Goal: Communication & Community: Answer question/provide support

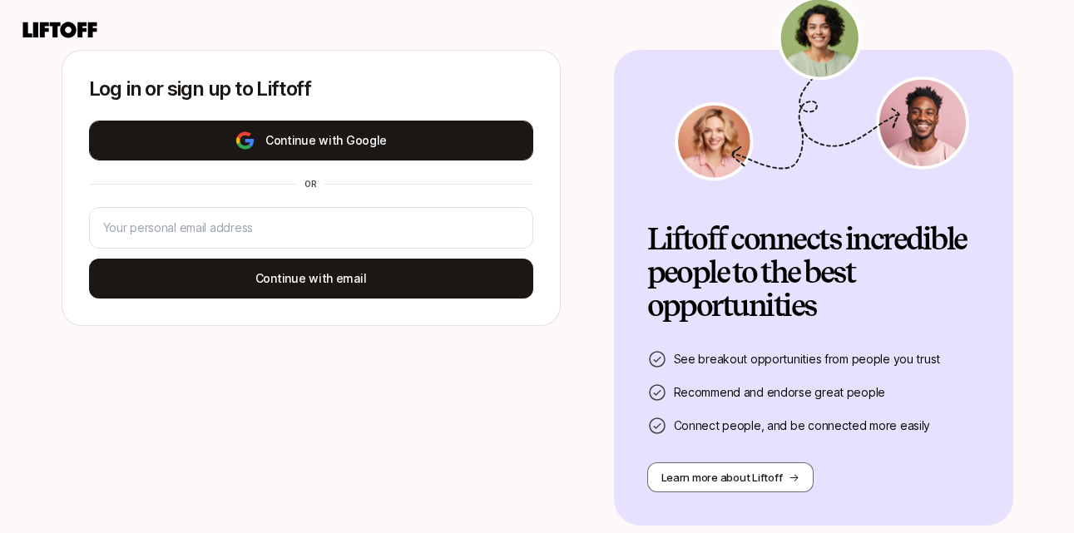
click at [254, 141] on img at bounding box center [244, 141] width 21 height 20
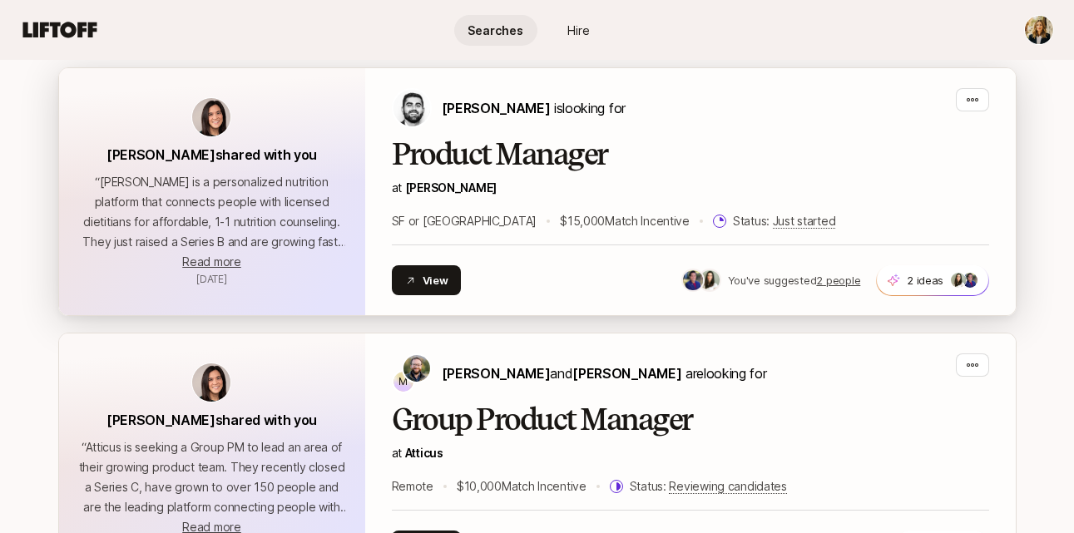
scroll to position [379, 0]
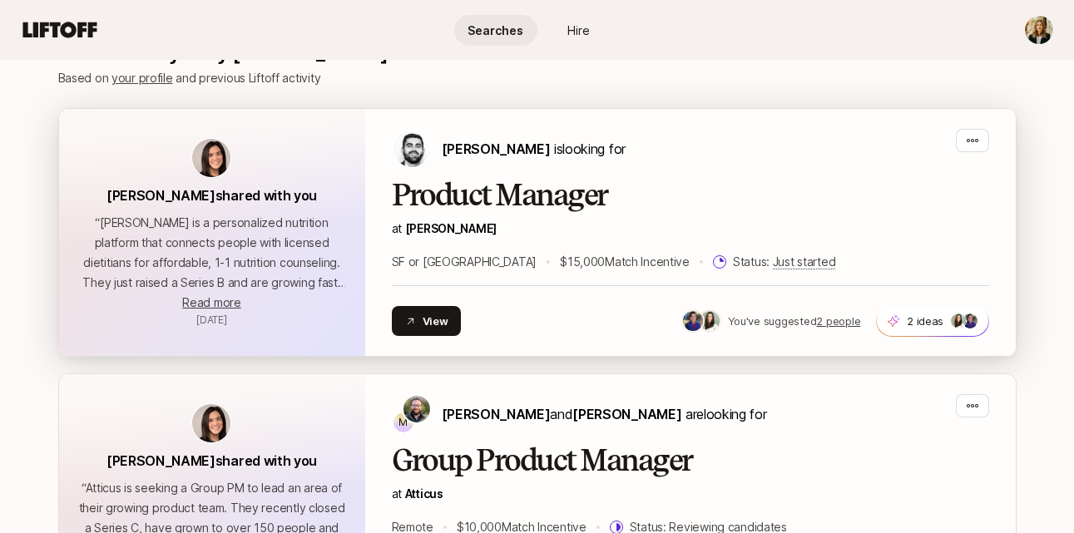
click at [464, 198] on h2 "Product Manager" at bounding box center [690, 195] width 597 height 33
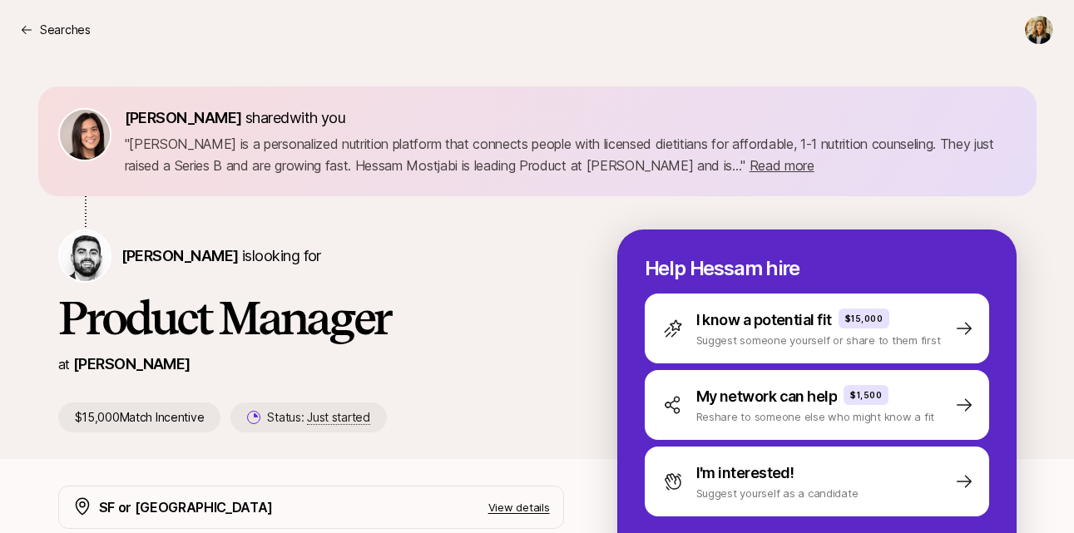
click at [1039, 37] on html "Searches Searches [PERSON_NAME] shared with you " [PERSON_NAME] is a personaliz…" at bounding box center [537, 266] width 1074 height 533
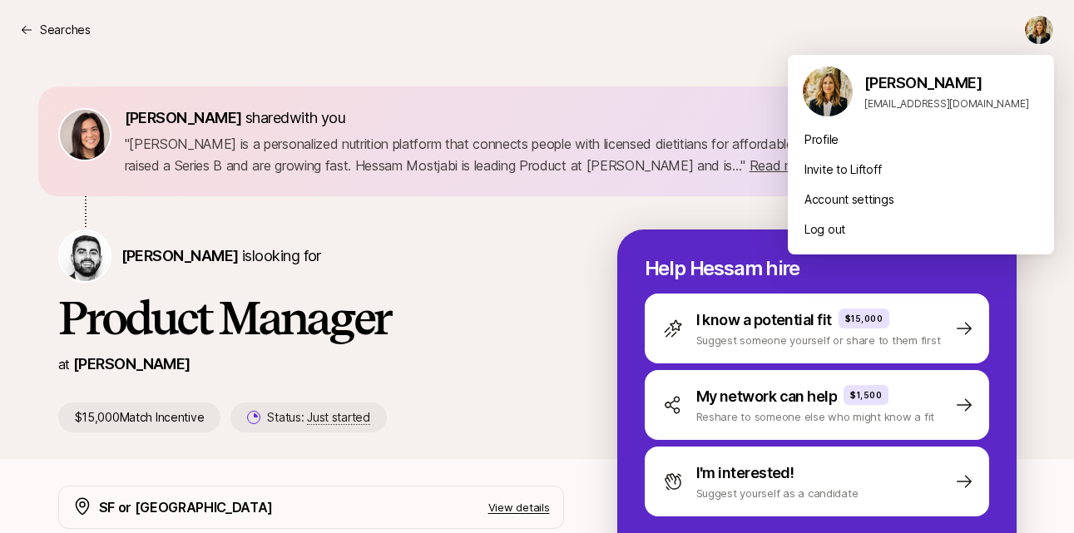
click at [664, 62] on html "Searches Searches [PERSON_NAME] shared with you " [PERSON_NAME] is a personaliz…" at bounding box center [537, 266] width 1074 height 533
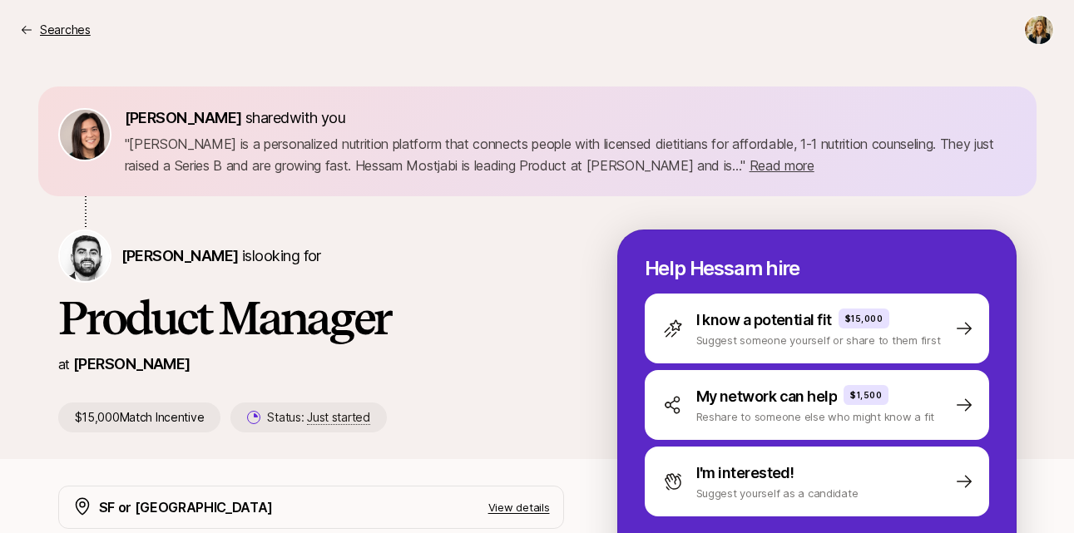
click at [47, 27] on p "Searches" at bounding box center [65, 30] width 51 height 20
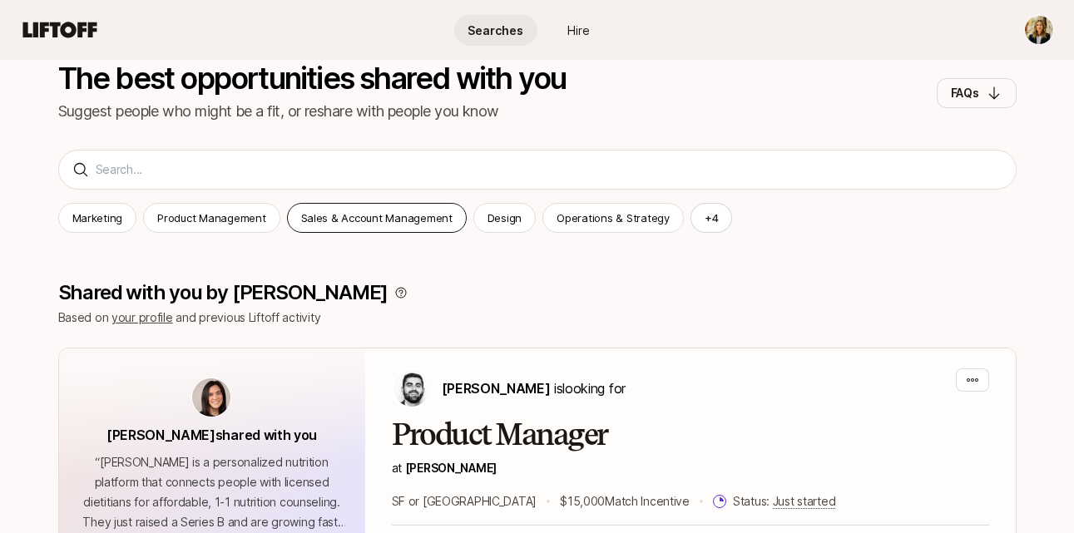
scroll to position [392, 0]
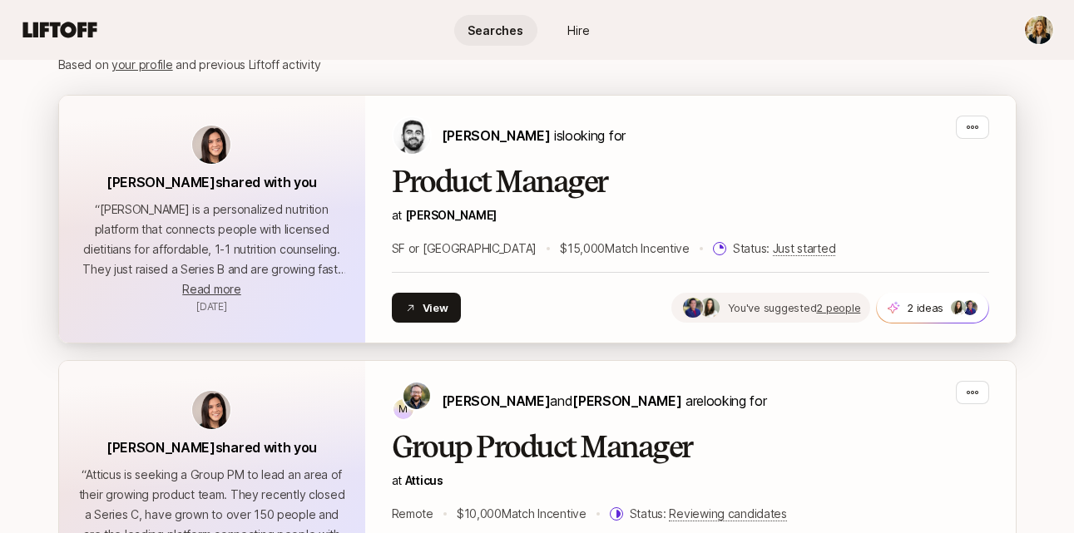
click at [783, 306] on span "You've suggested" at bounding box center [772, 307] width 89 height 13
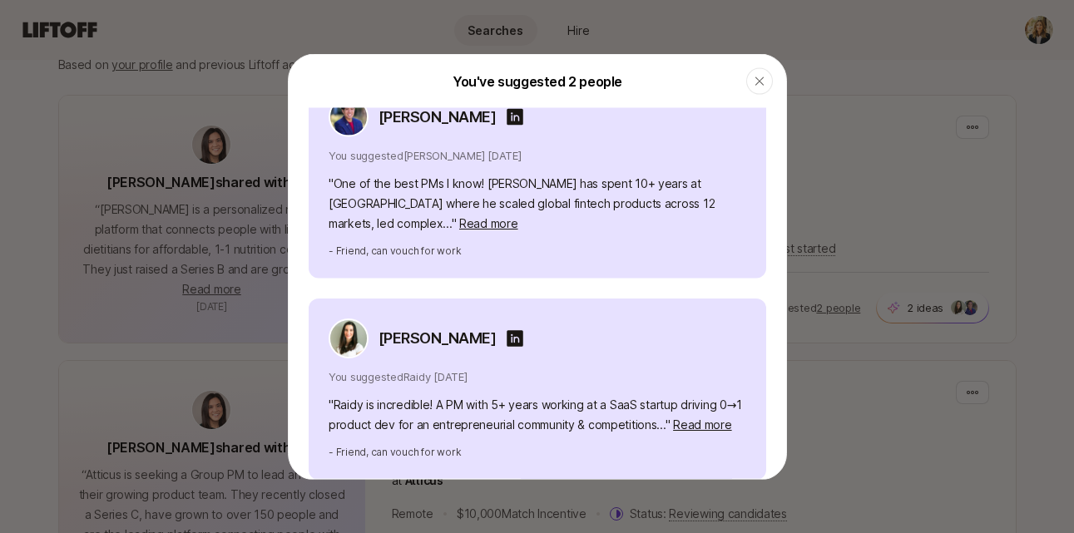
scroll to position [0, 0]
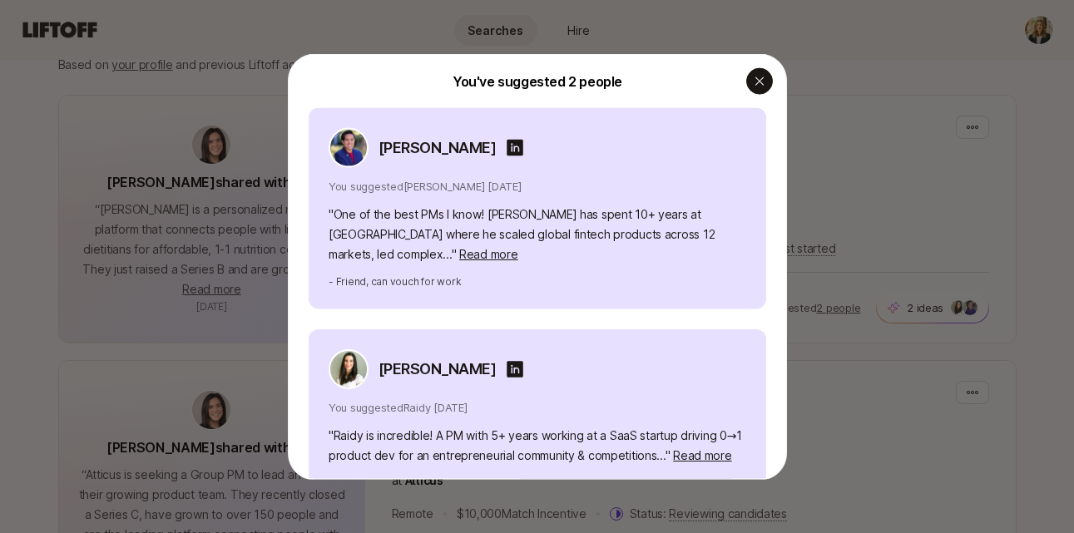
click at [751, 78] on div "button" at bounding box center [759, 80] width 27 height 27
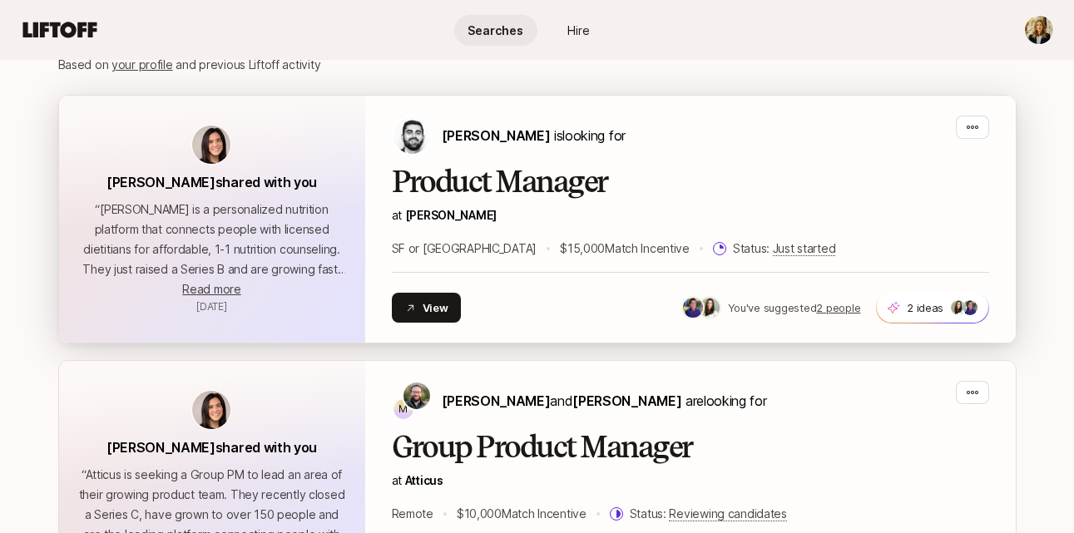
click at [240, 282] on div "“ [PERSON_NAME] is a personalized nutrition platform that connects people with …" at bounding box center [212, 250] width 266 height 100
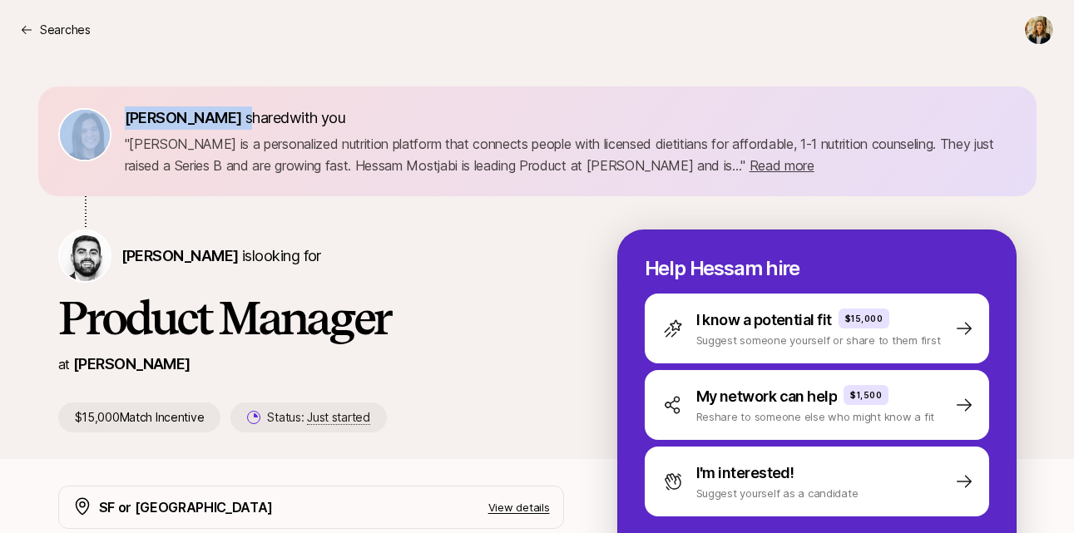
drag, startPoint x: 239, startPoint y: 117, endPoint x: 101, endPoint y: 117, distance: 138.0
click at [101, 117] on div "[PERSON_NAME] shared with you " [PERSON_NAME] is a personalized nutrition platf…" at bounding box center [537, 141] width 958 height 70
copy div "[PERSON_NAME] s"
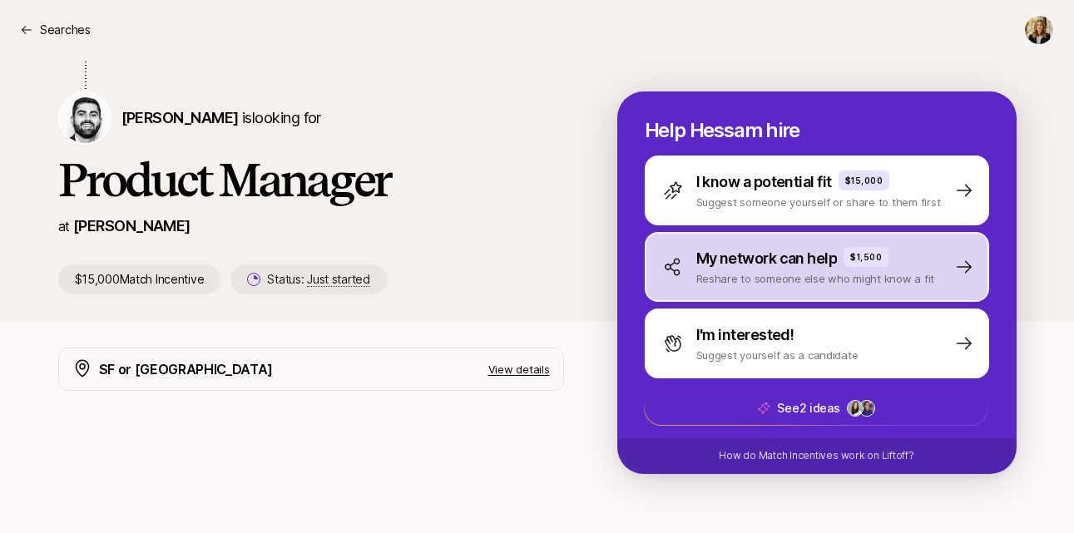
scroll to position [142, 0]
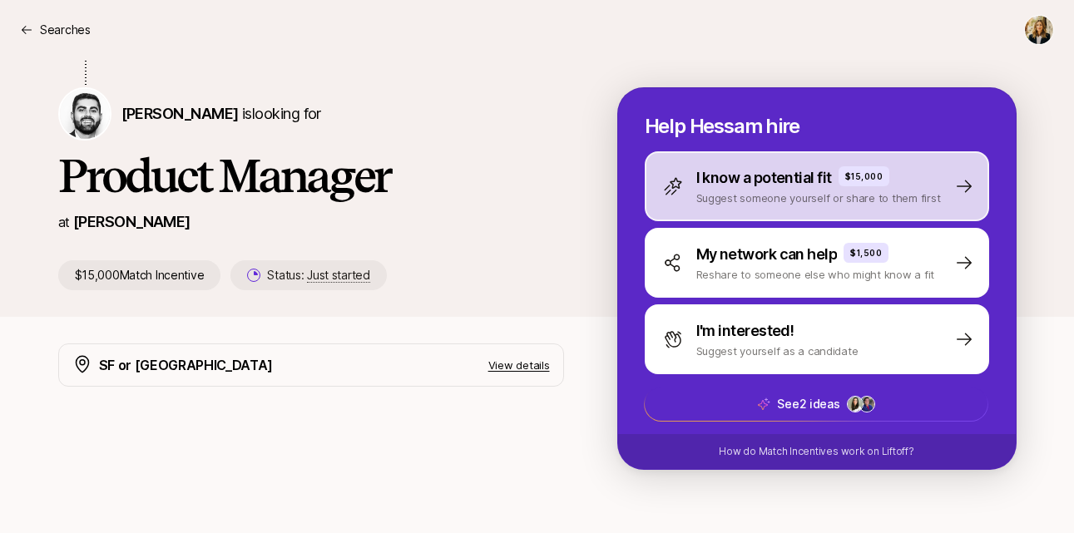
click at [773, 186] on p "I know a potential fit" at bounding box center [764, 177] width 136 height 23
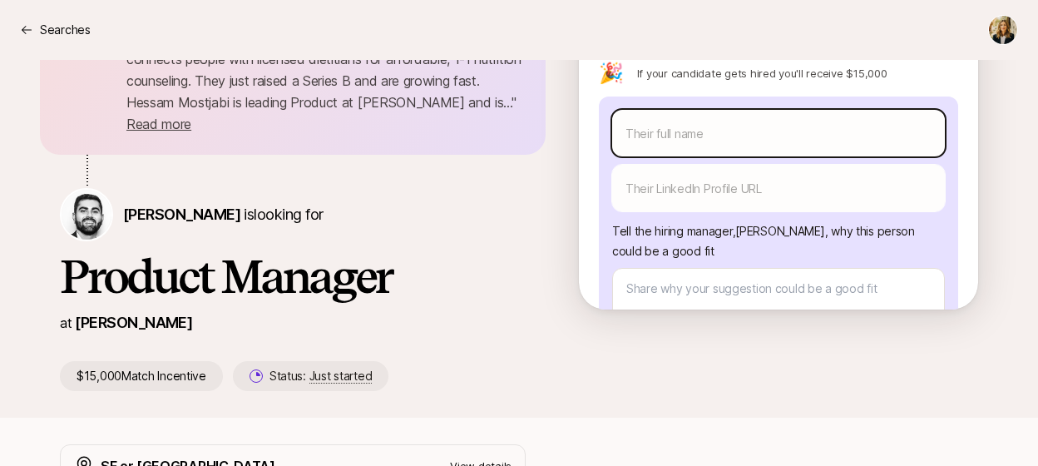
scroll to position [110, 0]
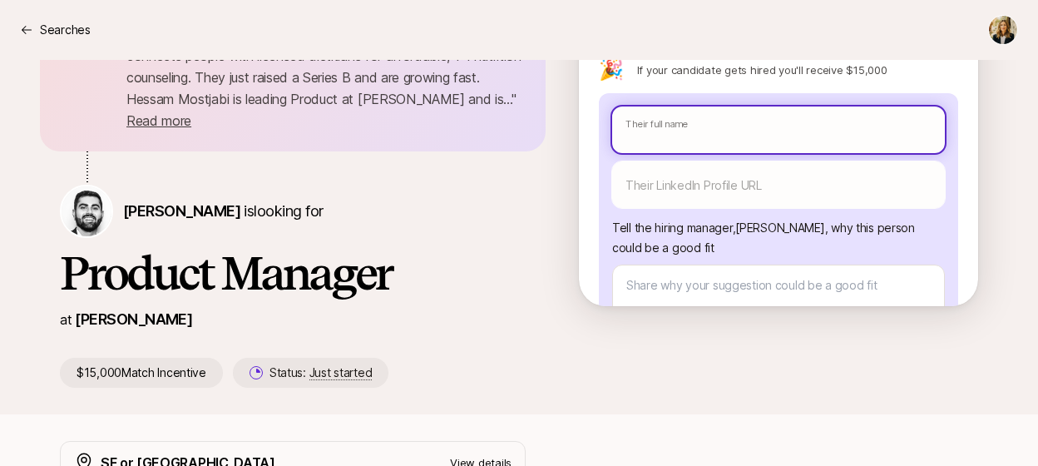
click at [719, 138] on input "text" at bounding box center [778, 129] width 333 height 47
paste input "[PERSON_NAME]"
type textarea "x"
type input "[PERSON_NAME]"
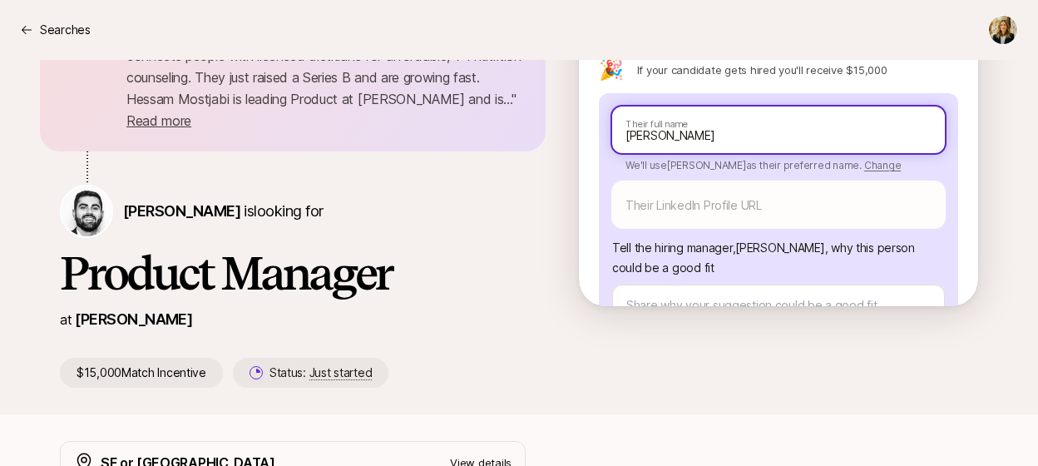
paste input "[PERSON_NAME]"
type textarea "x"
type input "[PERSON_NAME]"
click at [659, 136] on input "[PERSON_NAME]" at bounding box center [778, 129] width 333 height 47
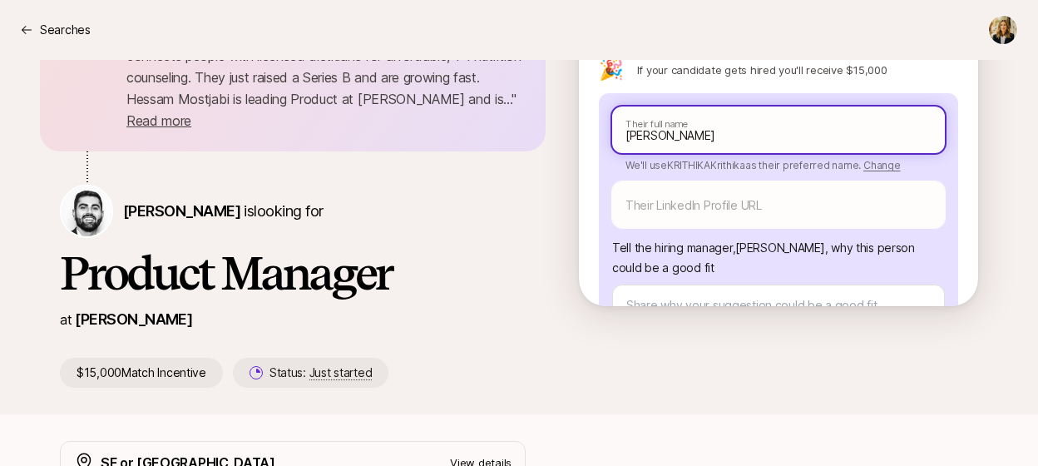
click at [659, 136] on input "[PERSON_NAME]" at bounding box center [778, 129] width 333 height 47
paste input "text"
type textarea "x"
type input "[PERSON_NAME]"
type textarea "x"
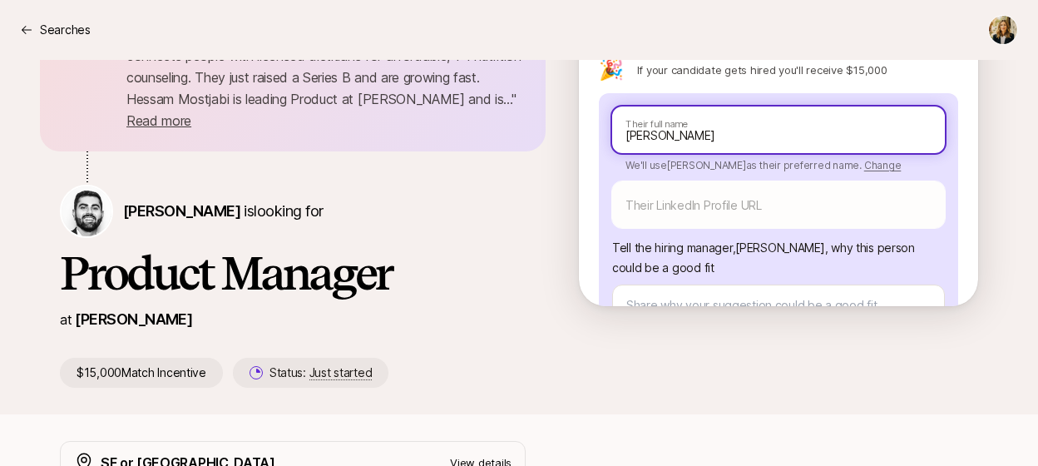
type input "[PERSON_NAME]"
type textarea "x"
type input "[PERSON_NAME]"
type textarea "x"
type input "[PERSON_NAME]"
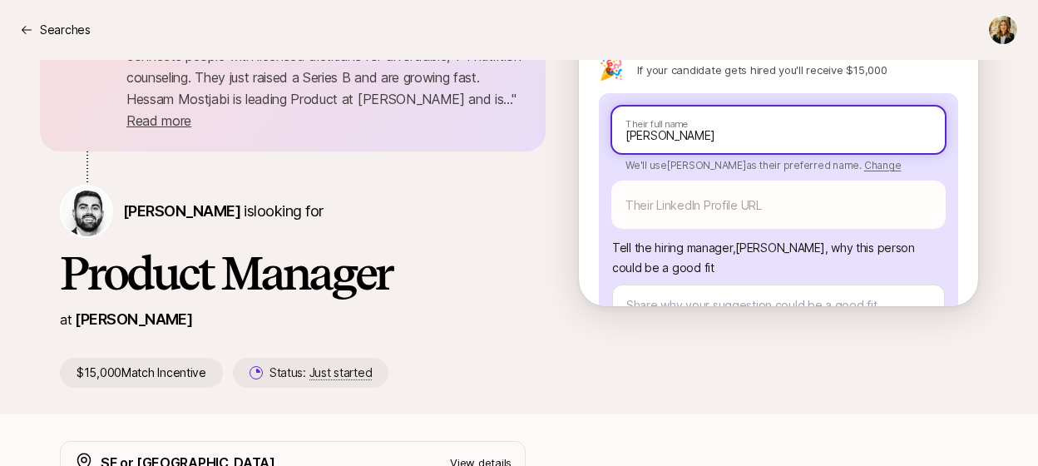
type textarea "x"
type input "[PERSON_NAME]"
type textarea "x"
type input "[PERSON_NAME]"
type textarea "x"
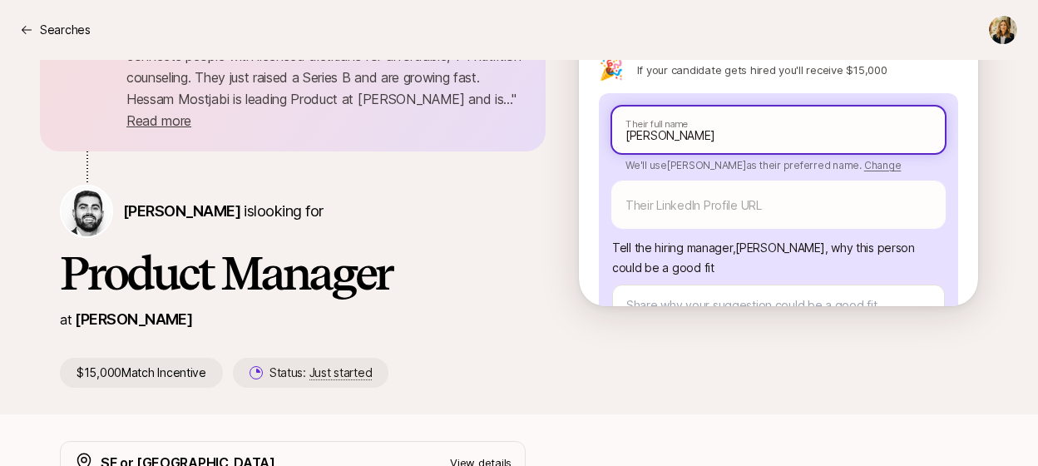
type input "[PERSON_NAME]"
type textarea "x"
type input "[PERSON_NAME]"
type textarea "x"
type input "[PERSON_NAME]"
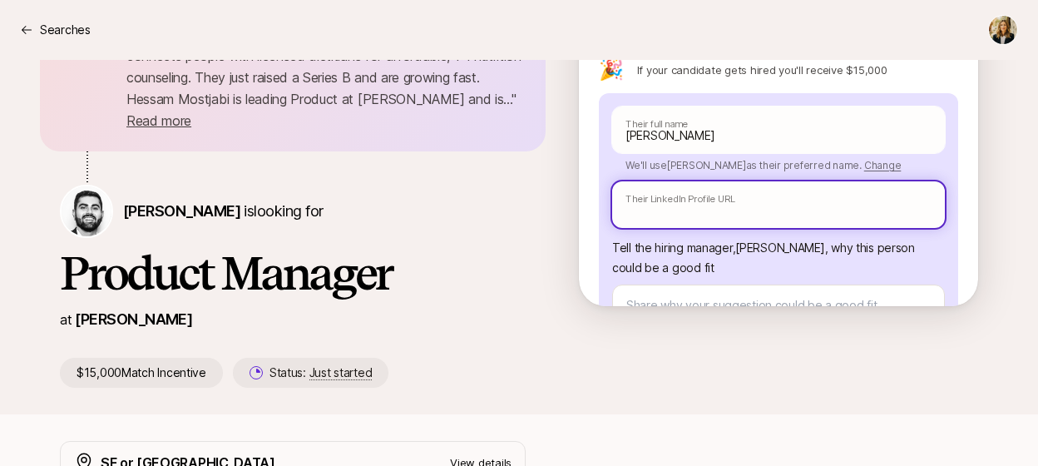
click at [708, 216] on input "text" at bounding box center [778, 204] width 333 height 47
paste input "[PERSON_NAME]"
type textarea "x"
type input "[PERSON_NAME]"
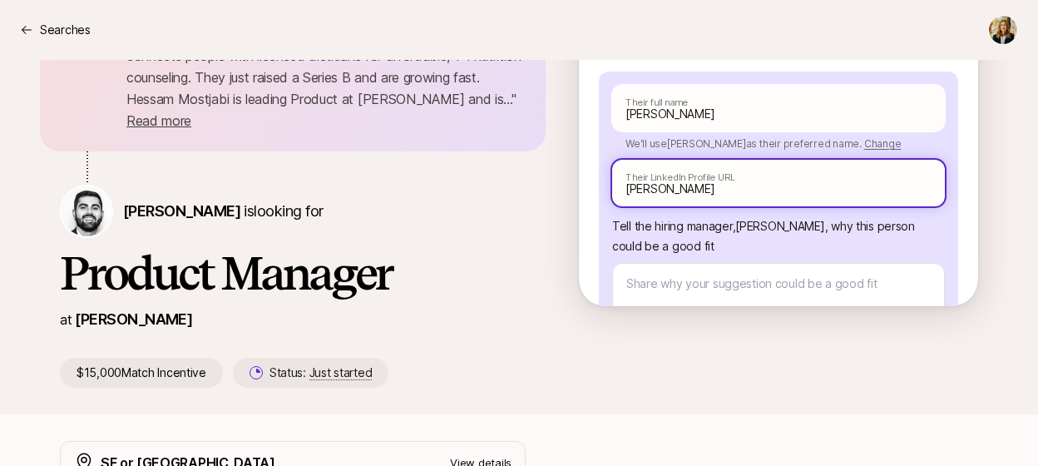
scroll to position [103, 0]
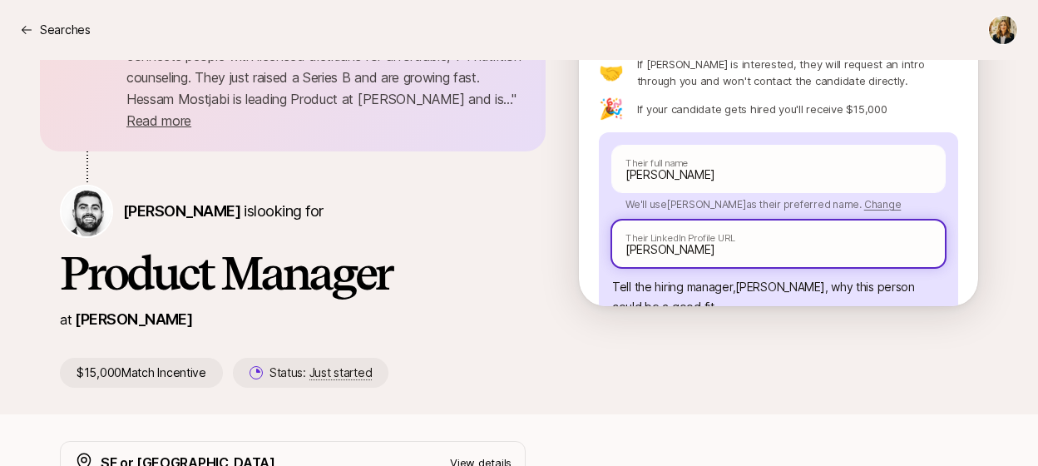
type textarea "x"
paste input "[URL][DOMAIN_NAME][PERSON_NAME]"
type textarea "x"
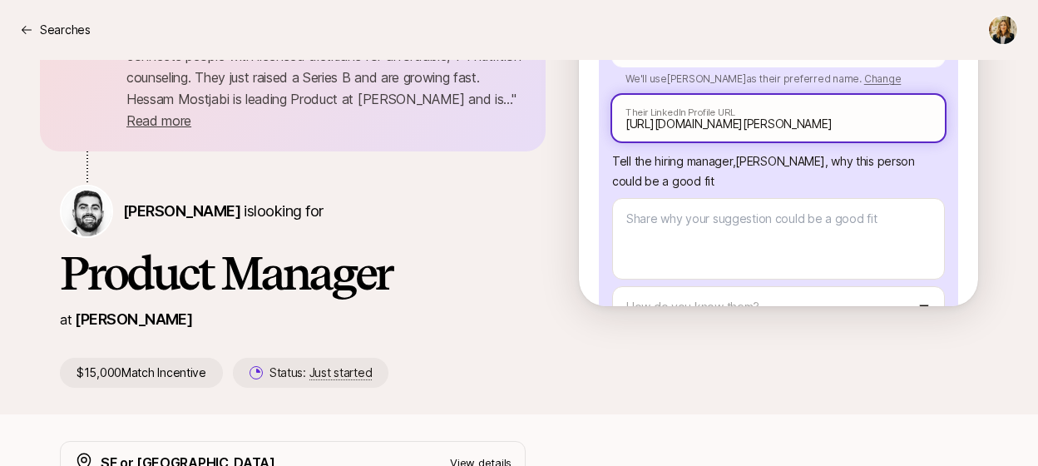
scroll to position [230, 0]
type input "[URL][DOMAIN_NAME][PERSON_NAME]"
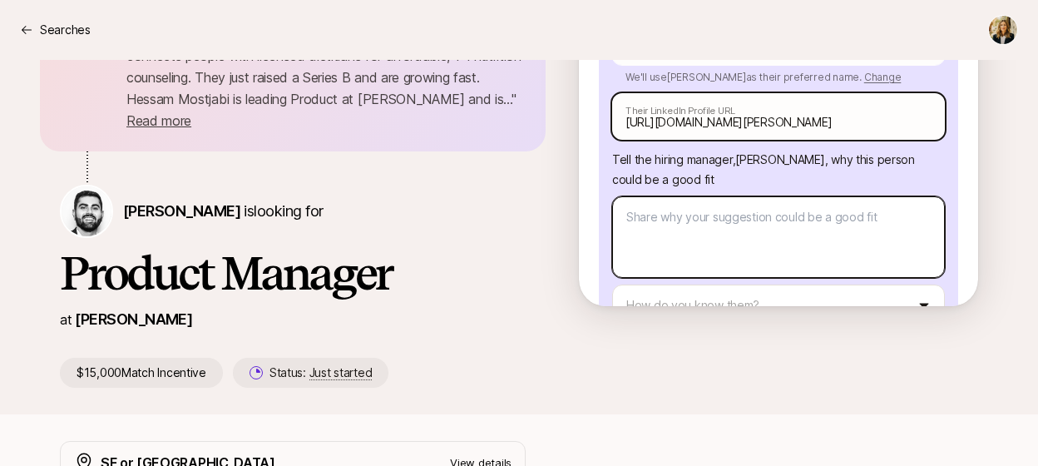
click at [683, 227] on textarea at bounding box center [778, 236] width 333 height 81
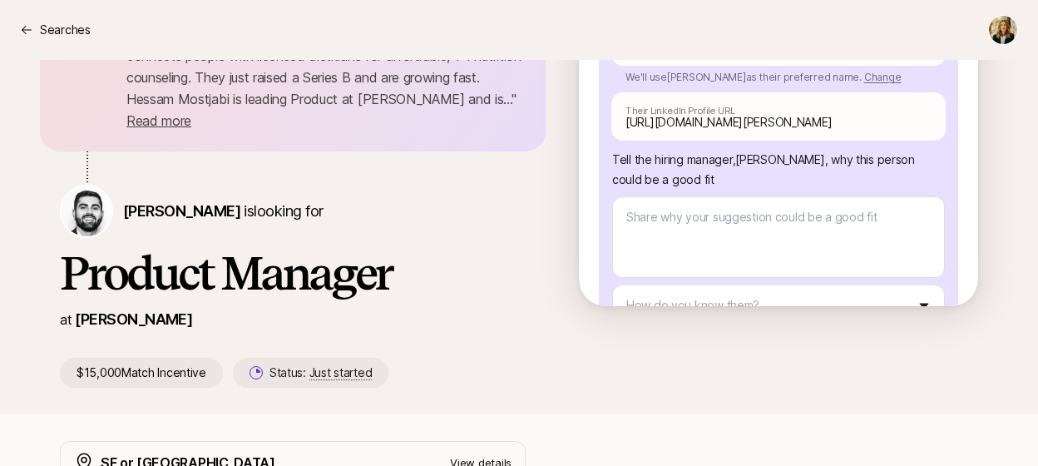
click at [704, 165] on p "Tell the hiring manager, [PERSON_NAME] , why this person could be a good fit" at bounding box center [778, 170] width 333 height 40
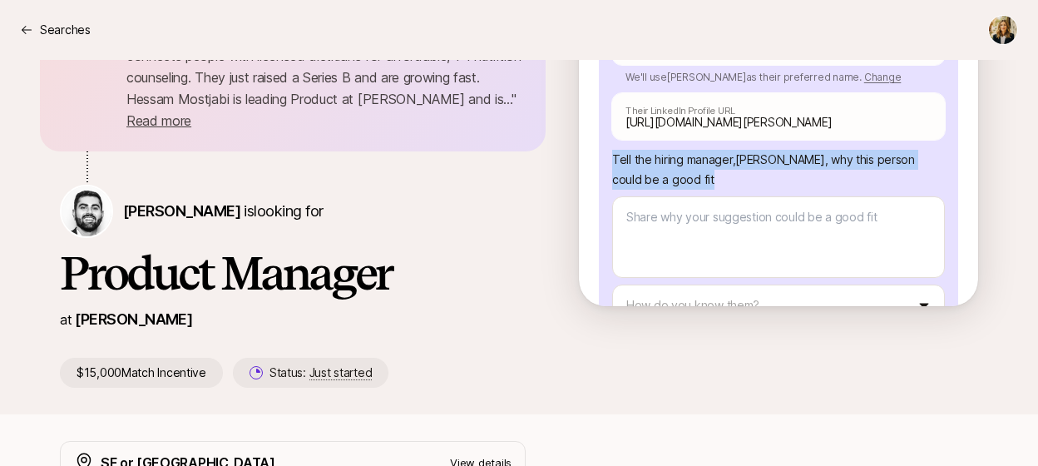
click at [704, 165] on p "Tell the hiring manager, [PERSON_NAME] , why this person could be a good fit" at bounding box center [778, 170] width 333 height 40
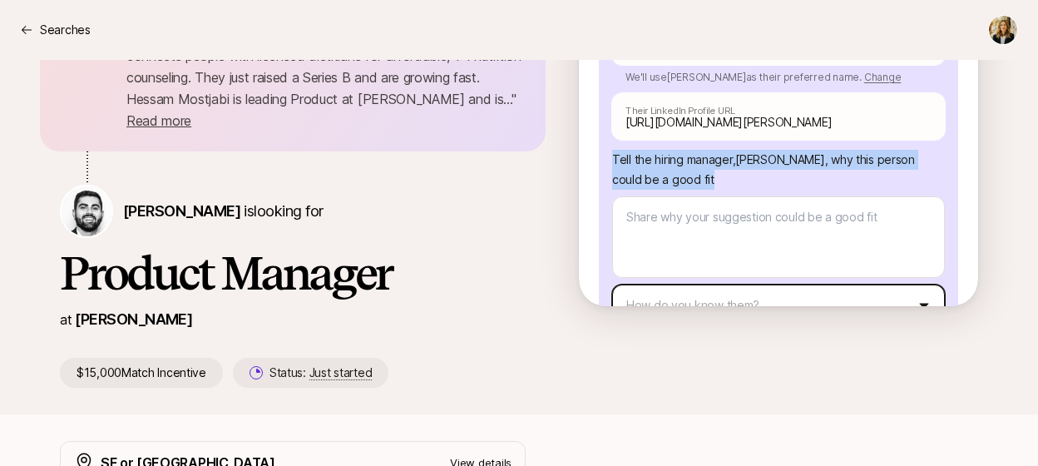
copy p "Tell the hiring manager, [PERSON_NAME] , why this person could be a good fit"
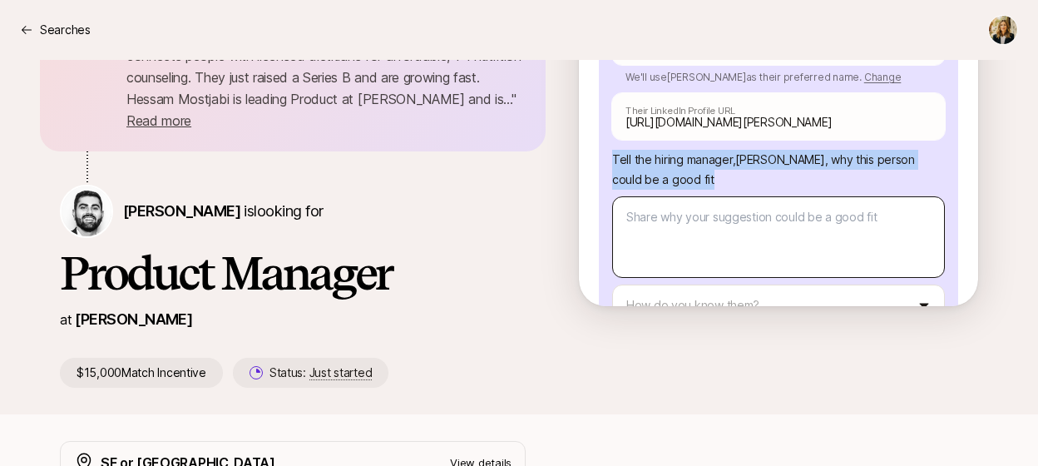
scroll to position [374, 0]
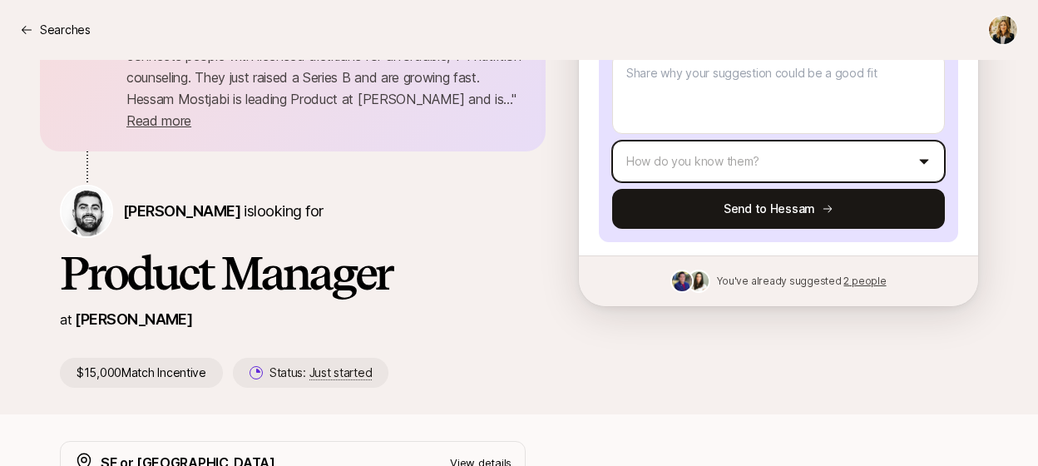
click at [755, 170] on html "Searches Searches [PERSON_NAME] shared with you " [PERSON_NAME] is a personaliz…" at bounding box center [519, 123] width 1038 height 466
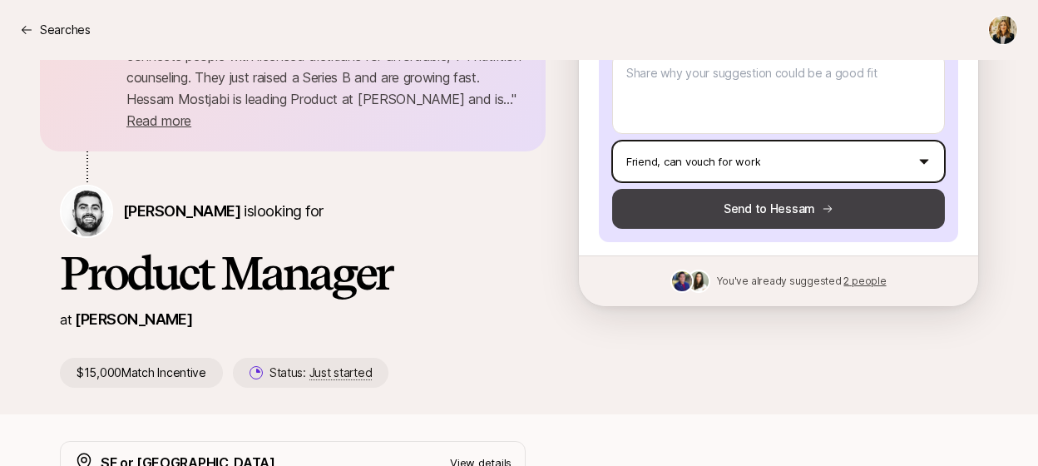
scroll to position [234, 0]
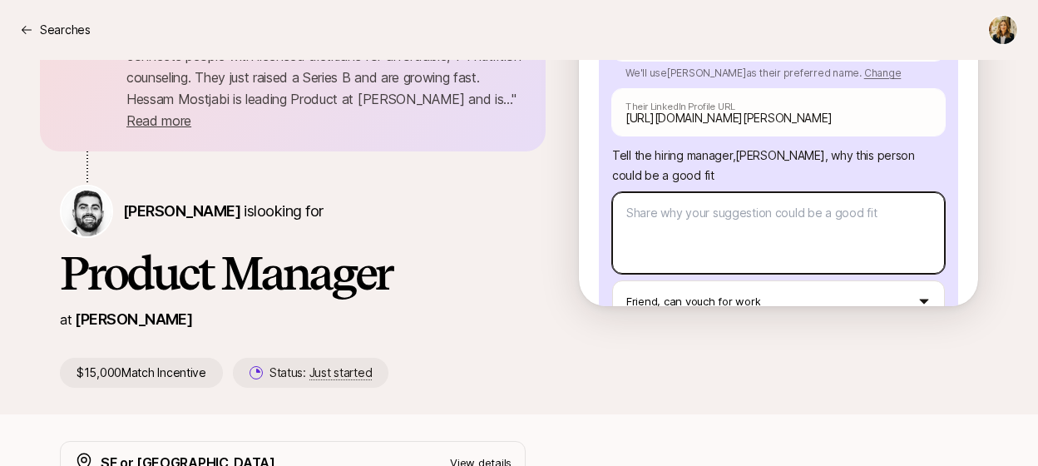
click at [709, 234] on textarea at bounding box center [778, 232] width 333 height 81
paste textarea "Wanted to send [PERSON_NAME] your way — she’s great. She’s been a PM at [PERSON…"
type textarea "x"
type textarea "Wanted to send [PERSON_NAME] your way — she’s great. She’s been a PM at [PERSON…"
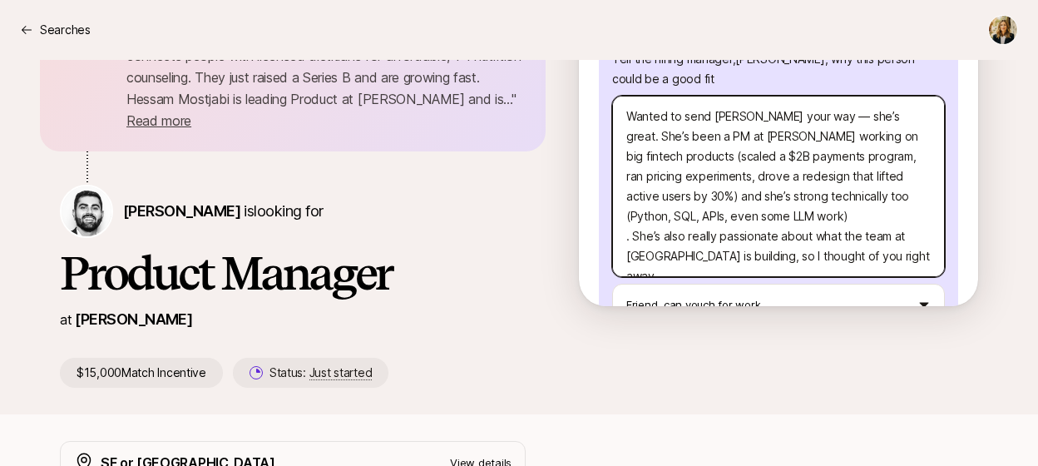
scroll to position [351, 0]
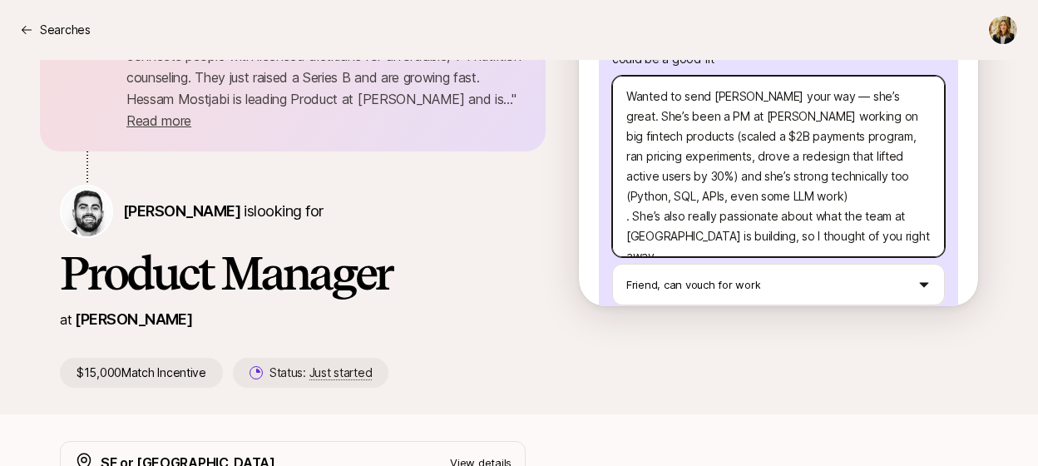
click at [822, 98] on textarea "Wanted to send [PERSON_NAME] your way — she’s great. She’s been a PM at [PERSON…" at bounding box center [778, 166] width 333 height 181
type textarea "x"
type textarea "Wanted to send [PERSON_NAME] your way —she’s great. She’s been a PM at [PERSON_…"
type textarea "x"
type textarea "Wanted to send [PERSON_NAME] your way she’s great. She’s been a PM at [PERSON_N…"
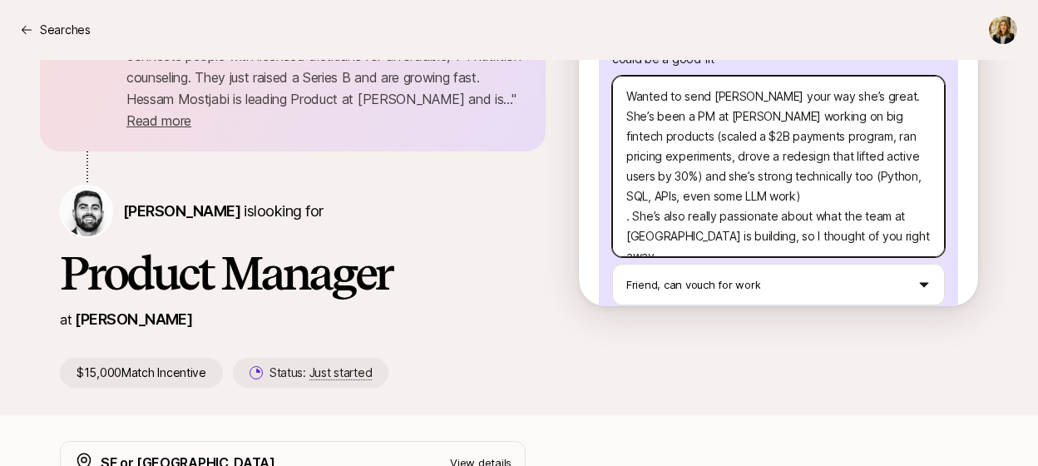
type textarea "x"
type textarea "Wanted to send [PERSON_NAME] your wayshe’s great. She’s been a PM at [PERSON_NA…"
type textarea "x"
type textarea "Wanted to send [PERSON_NAME] your way!she’s great. She’s been a PM at [PERSON_N…"
type textarea "x"
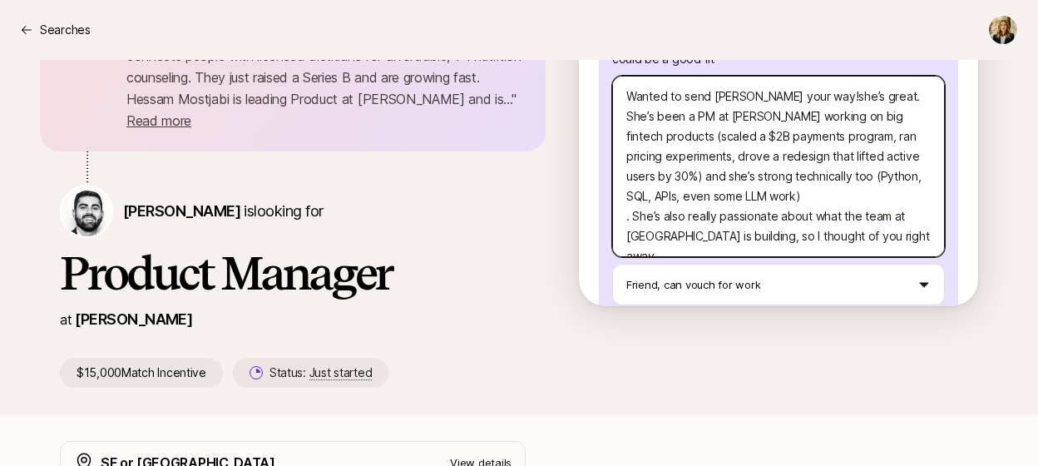
type textarea "Wanted to send [PERSON_NAME] your way! she’s great. She’s been a PM at [PERSON_…"
type textarea "x"
type textarea "Wanted to send [PERSON_NAME] your way! he’s great. She’s been a PM at [PERSON_N…"
type textarea "x"
type textarea "Wanted to send [PERSON_NAME] your way! She’s great. She’s been a PM at [PERSON_…"
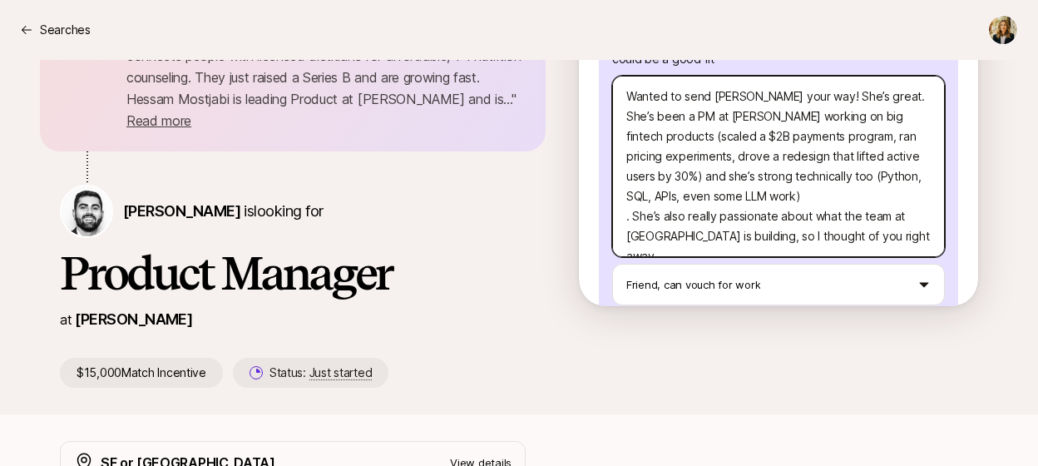
drag, startPoint x: 869, startPoint y: 100, endPoint x: 895, endPoint y: 100, distance: 25.8
click at [895, 100] on textarea "Wanted to send [PERSON_NAME] your way! She’s great. She’s been a PM at [PERSON_…" at bounding box center [778, 166] width 333 height 181
type textarea "x"
type textarea "Wanted to send [PERSON_NAME] your way! She’s greats been a PM at [PERSON_NAME] …"
type textarea "x"
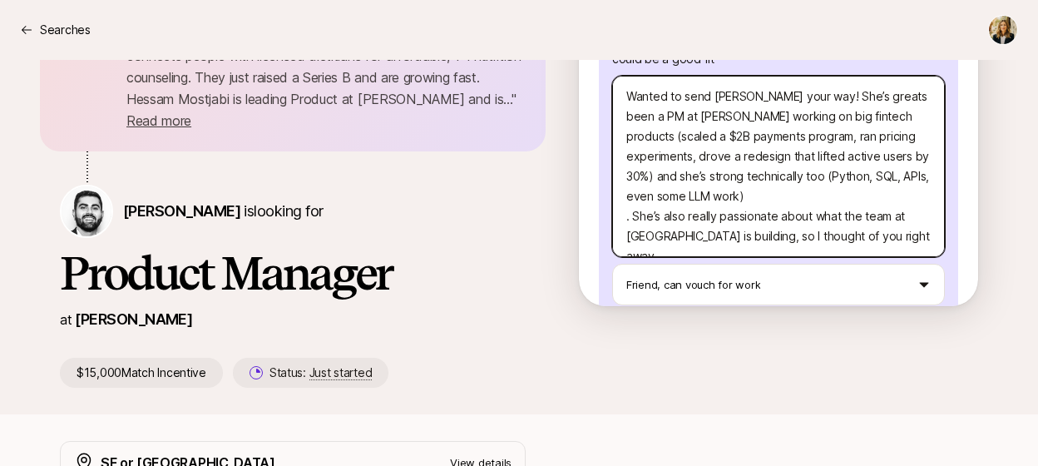
type textarea "Wanted to send [PERSON_NAME] your way! She’s greats been a PM at [PERSON_NAME] …"
type textarea "x"
type textarea "Wanted to send [PERSON_NAME] your way! She’s greats a been a PM at [PERSON_NAME…"
type textarea "x"
type textarea "Wanted to send [PERSON_NAME] your way! She’s greats been a PM at [PERSON_NAME] …"
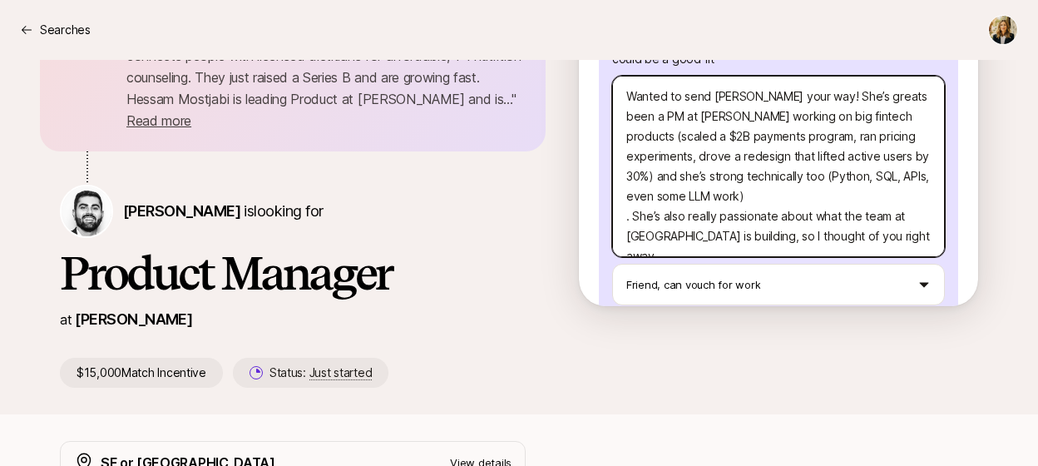
type textarea "x"
type textarea "Wanted to send [PERSON_NAME] your way! She’s greats been a PM at [PERSON_NAME] …"
type textarea "x"
type textarea "Wanted to send [PERSON_NAME] your way! She’s great been a PM at [PERSON_NAME] w…"
type textarea "x"
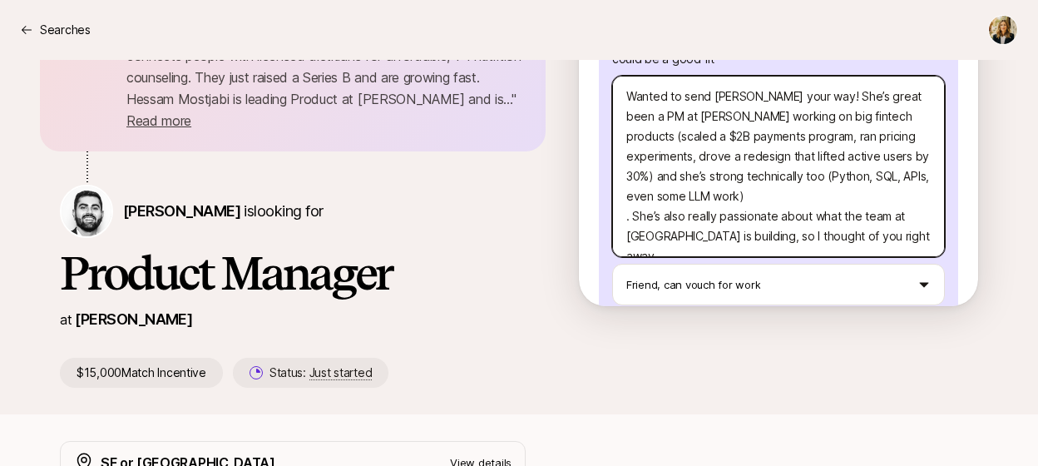
type textarea "Wanted to send [PERSON_NAME] your way! She’s great been a PM at [PERSON_NAME] w…"
type textarea "x"
type textarea "Wanted to send [PERSON_NAME] your way! She’s great a been a PM at [PERSON_NAME]…"
type textarea "x"
type textarea "Wanted to send [PERSON_NAME] your way! She’s great an been a PM at [PERSON_NAME…"
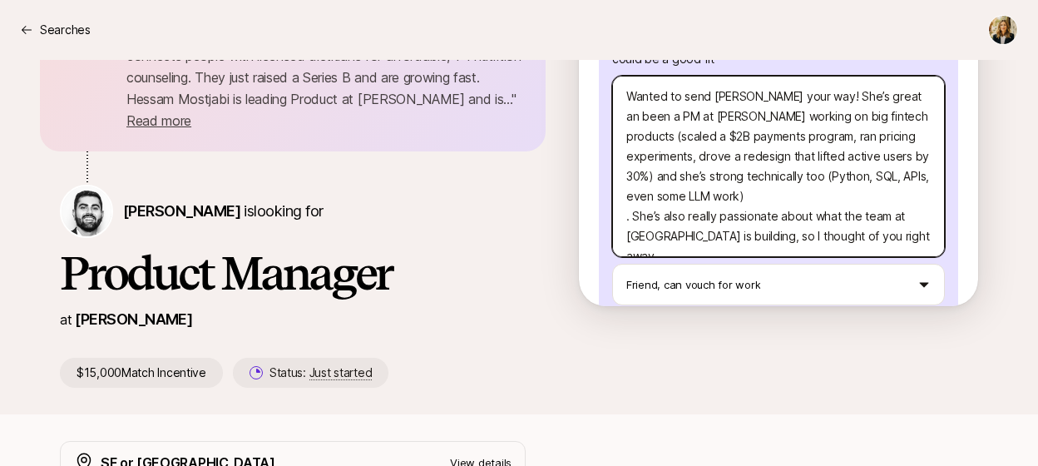
type textarea "x"
type textarea "Wanted to send [PERSON_NAME] your way! She’s great and been a PM at [PERSON_NAM…"
type textarea "x"
type textarea "Wanted to send [PERSON_NAME] your way! She’s great and been a PM at [PERSON_NAM…"
type textarea "x"
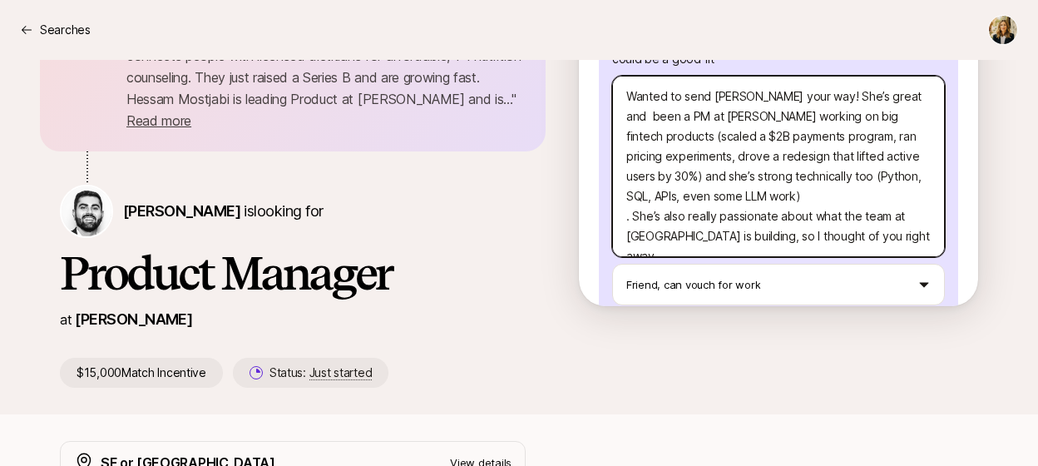
type textarea "Wanted to send [PERSON_NAME] your way! She’s great and h been a PM at [PERSON_N…"
type textarea "x"
type textarea "Wanted to send [PERSON_NAME] your way! She’s great and ha been a PM at [PERSON_…"
type textarea "x"
type textarea "Wanted to send [PERSON_NAME] your way! She’s great and has been a PM at [PERSON…"
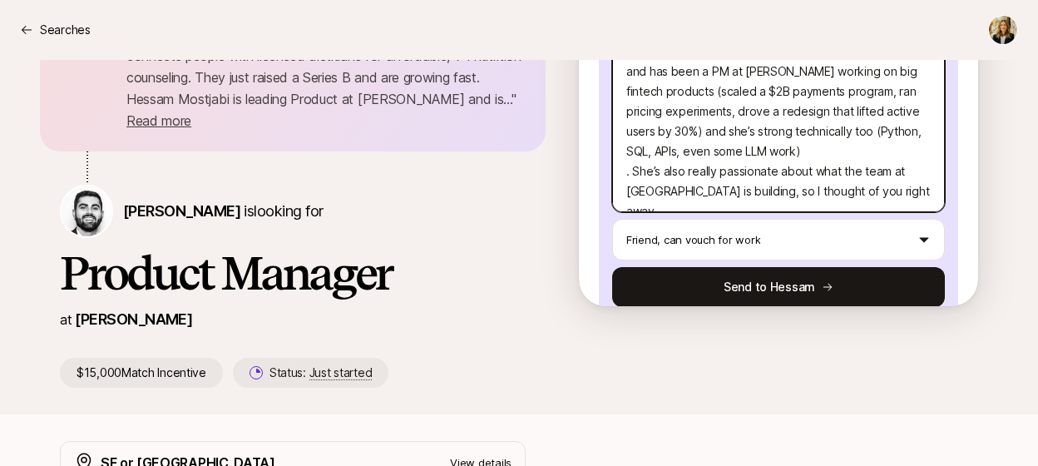
scroll to position [385, 0]
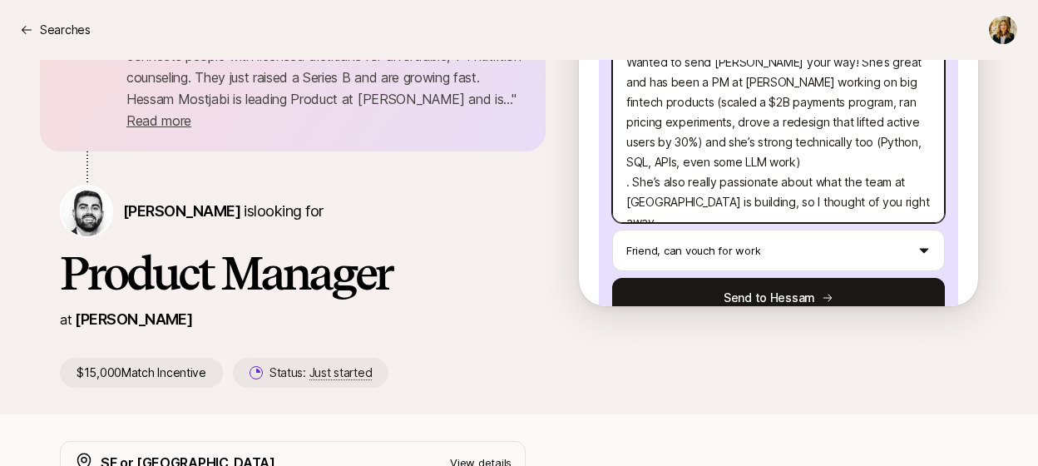
click at [694, 146] on textarea "Wanted to send [PERSON_NAME] your way! She’s great and has been a PM at [PERSON…" at bounding box center [778, 132] width 333 height 181
type textarea "x"
type textarea "Wanted to send [PERSON_NAME] your way! She’s great and has been a PM at [PERSON…"
drag, startPoint x: 684, startPoint y: 183, endPoint x: 624, endPoint y: 180, distance: 60.8
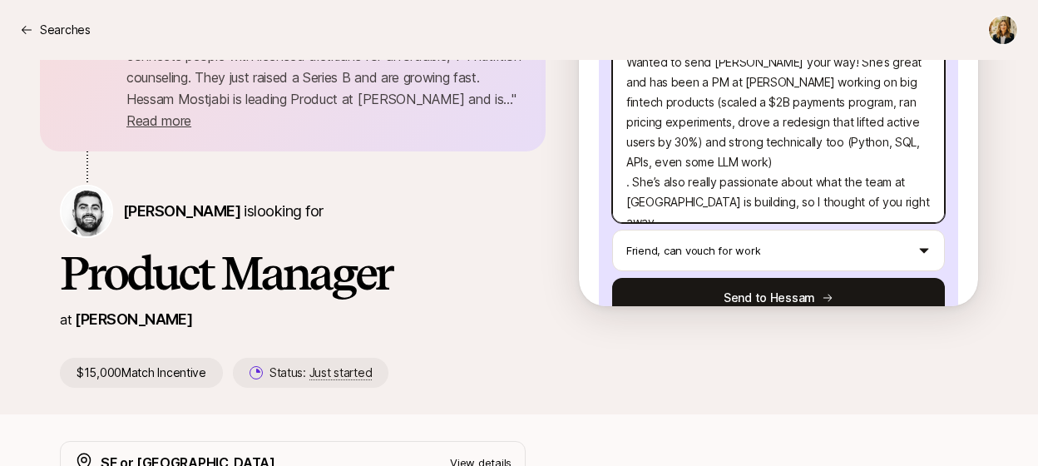
click at [625, 180] on textarea "Wanted to send [PERSON_NAME] your way! She’s great and has been a PM at [PERSON…" at bounding box center [778, 132] width 333 height 181
type textarea "x"
type textarea "Wanted to send [PERSON_NAME] your way! She’s great and has been a PM at [PERSON…"
type textarea "x"
type textarea "Wanted to send [PERSON_NAME] your way! She’s great and has been a PM at [PERSON…"
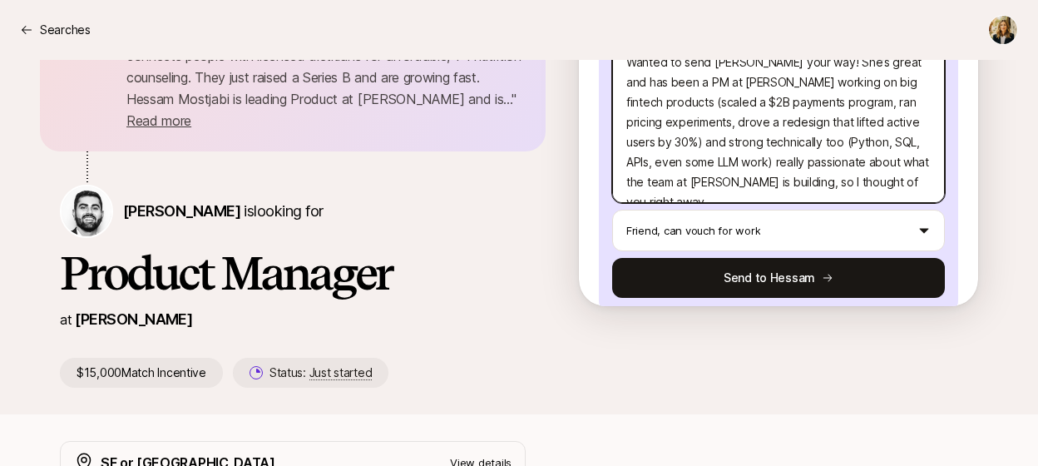
type textarea "x"
type textarea "Wanted to send [PERSON_NAME] your way! She’s great and has been a PM at [PERSON…"
type textarea "x"
type textarea "Wanted to send [PERSON_NAME] your way! She’s great and has been a PM at [PERSON…"
type textarea "x"
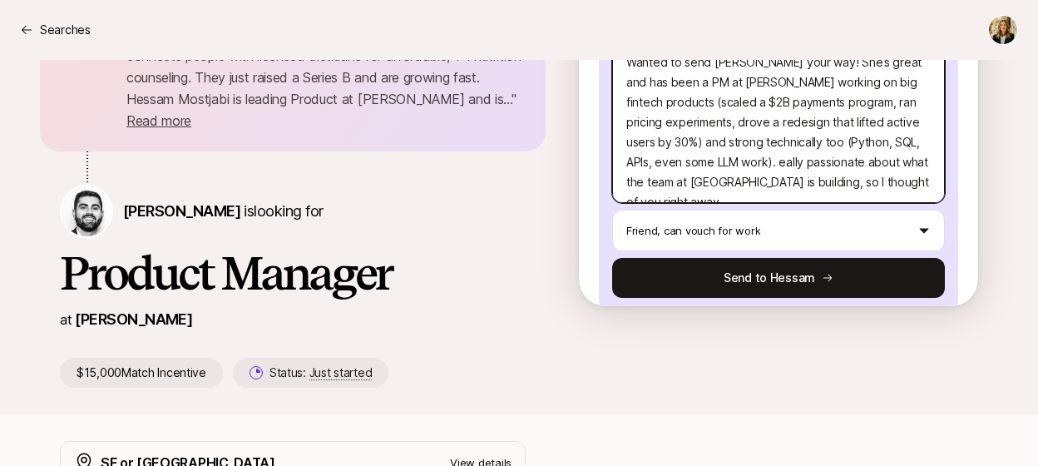
type textarea "Wanted to send [PERSON_NAME] your way! She’s great and has been a PM at [PERSON…"
type textarea "x"
type textarea "Wanted to send [PERSON_NAME] your way! She’s great and has been a PM at [PERSON…"
type textarea "x"
type textarea "Wanted to send [PERSON_NAME] your way! She’s great and has been a PM at [PERSON…"
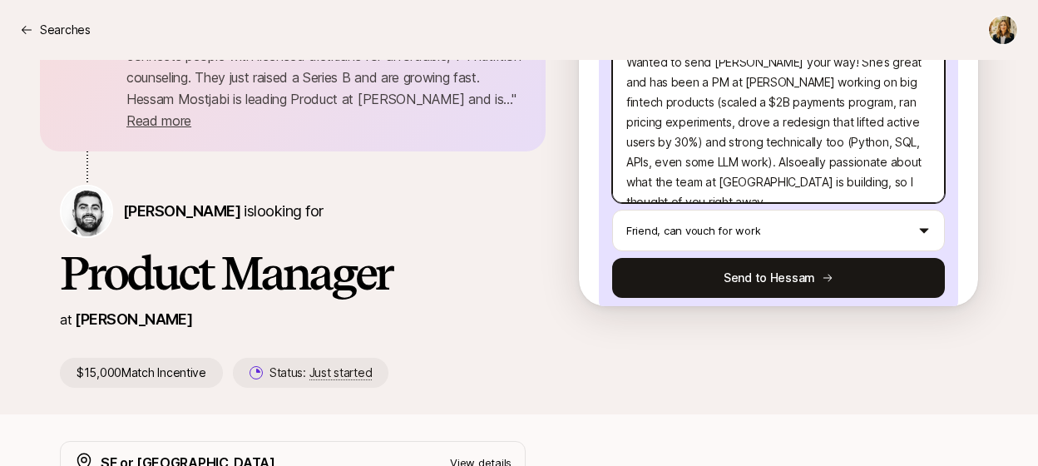
type textarea "x"
type textarea "Wanted to send [PERSON_NAME] your way! She’s great and has been a PM at [PERSON…"
type textarea "x"
type textarea "Wanted to send [PERSON_NAME] your way! She’s great and has been a PM at [PERSON…"
type textarea "x"
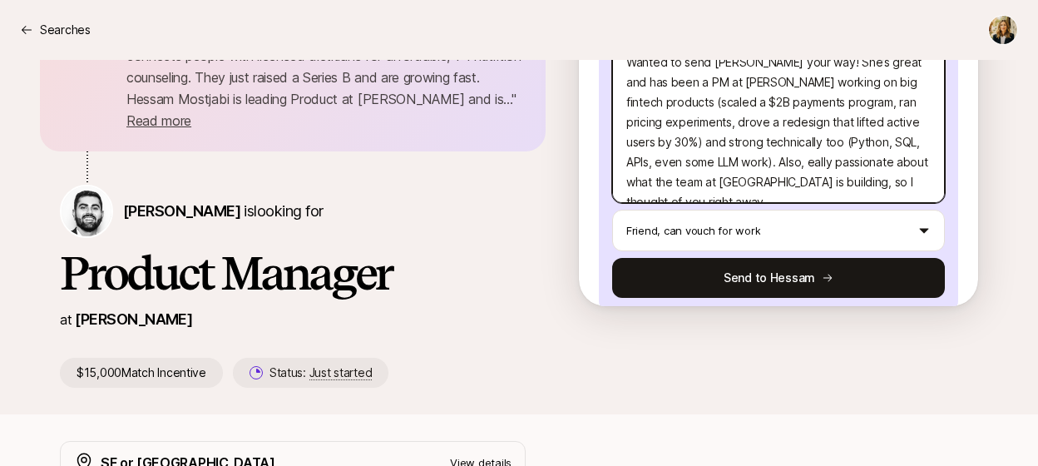
type textarea "Wanted to send [PERSON_NAME] your way! She’s great and has been a PM at [PERSON…"
drag, startPoint x: 914, startPoint y: 182, endPoint x: 763, endPoint y: 185, distance: 150.5
click at [763, 185] on textarea "Wanted to send [PERSON_NAME] your way! She’s great and has been a PM at [PERSON…" at bounding box center [778, 122] width 333 height 161
type textarea "x"
type textarea "Wanted to send [PERSON_NAME] your way! She’s great and has been a PM at [PERSON…"
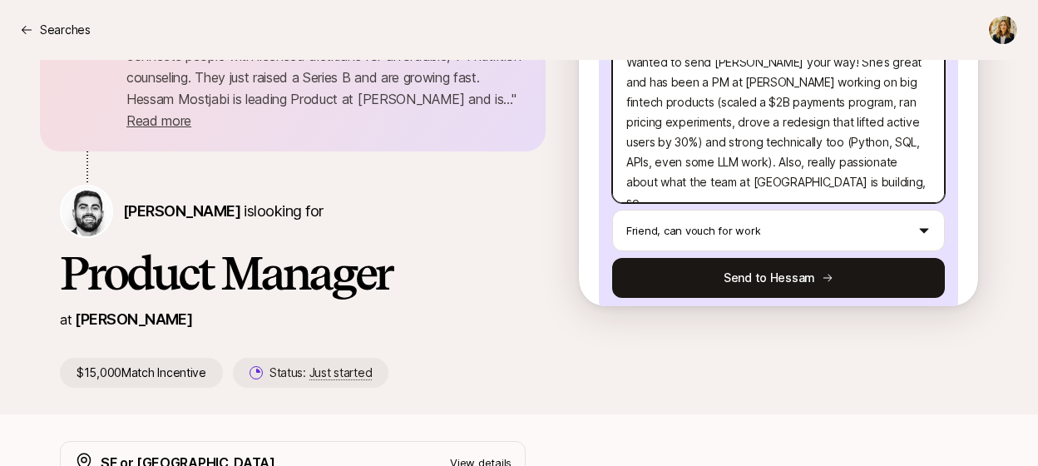
type textarea "x"
type textarea "Wanted to send [PERSON_NAME] your way! She’s great and has been a PM at [PERSON…"
type textarea "x"
type textarea "Wanted to send [PERSON_NAME] your way! She’s great and has been a PM at [PERSON…"
type textarea "x"
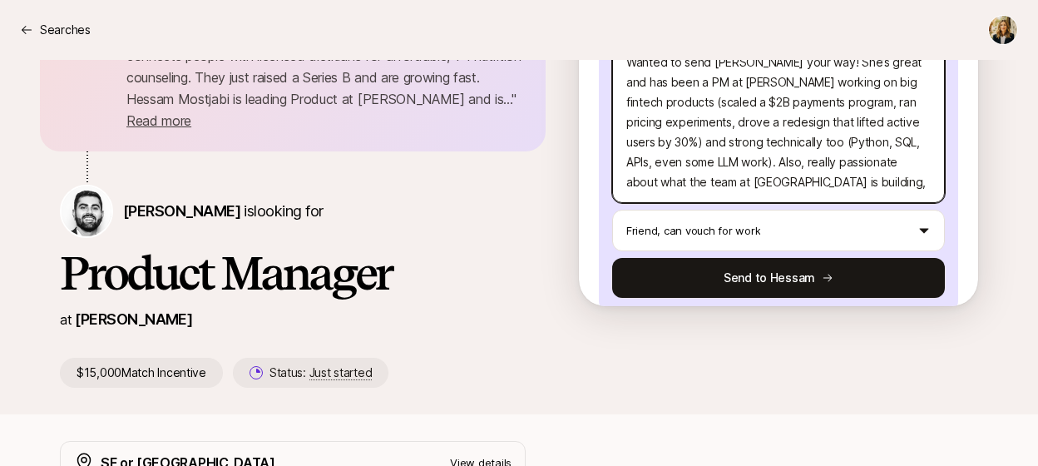
type textarea "Wanted to send [PERSON_NAME] your way! She’s great and has been a PM at [PERSON…"
type textarea "x"
type textarea "Wanted to send [PERSON_NAME] your way! She’s great and has been a PM at [PERSON…"
type textarea "x"
type textarea "Wanted to send [PERSON_NAME] your way! She’s great and has been a PM at [PERSON…"
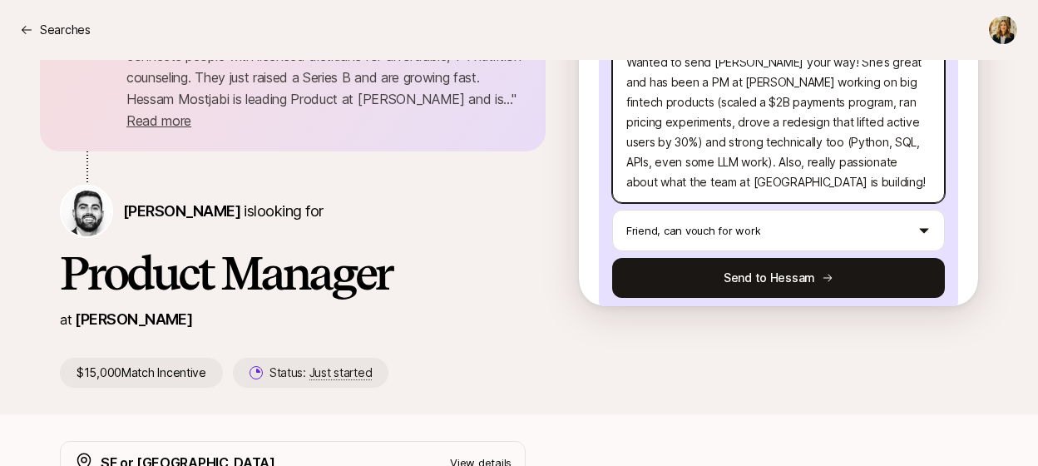
type textarea "x"
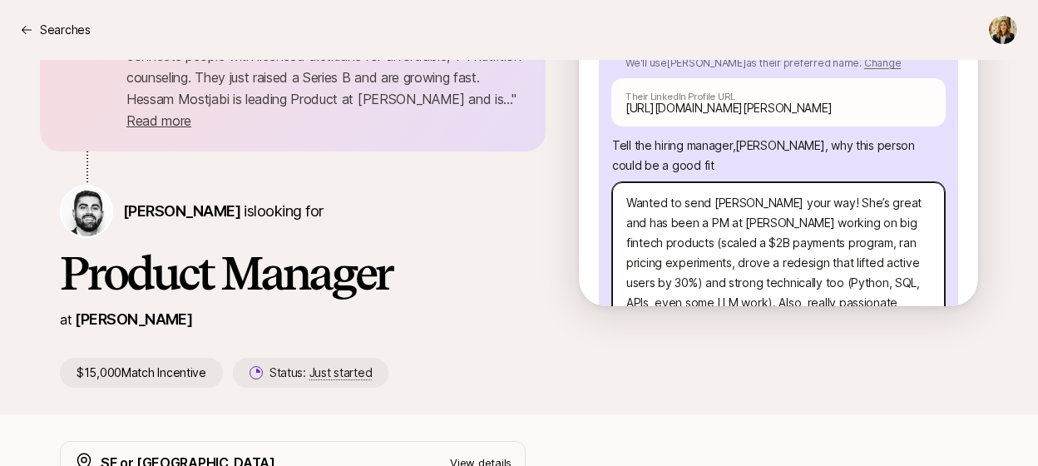
scroll to position [454, 0]
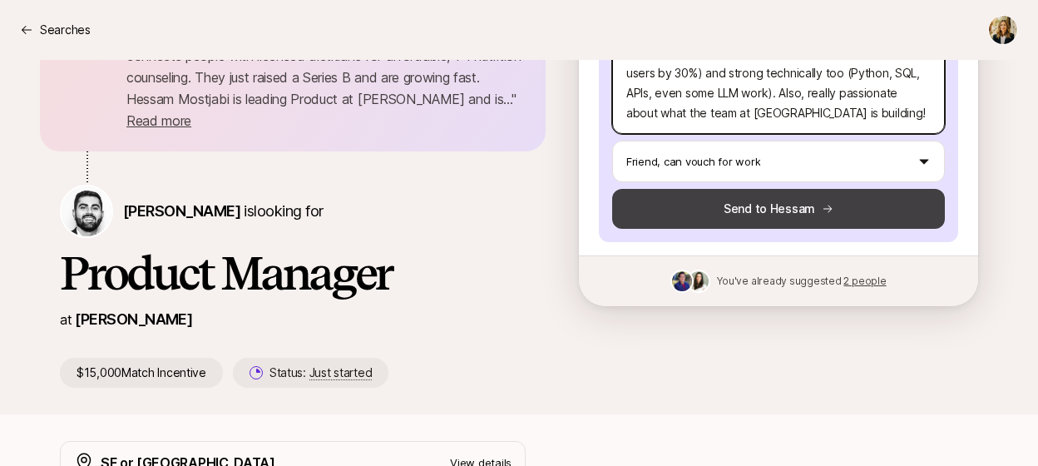
type textarea "Wanted to send [PERSON_NAME] your way! She’s great and has been a PM at [PERSON…"
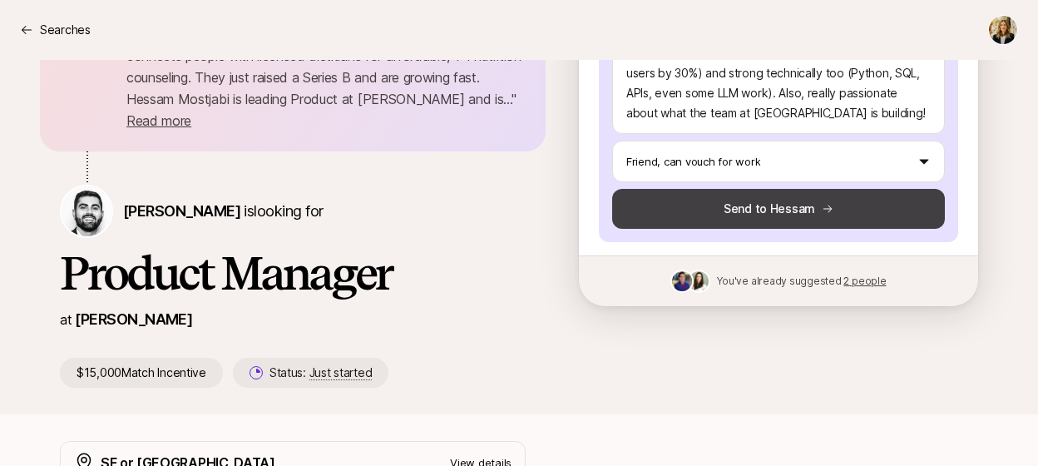
click at [772, 220] on button "Send to Hessam" at bounding box center [778, 209] width 333 height 40
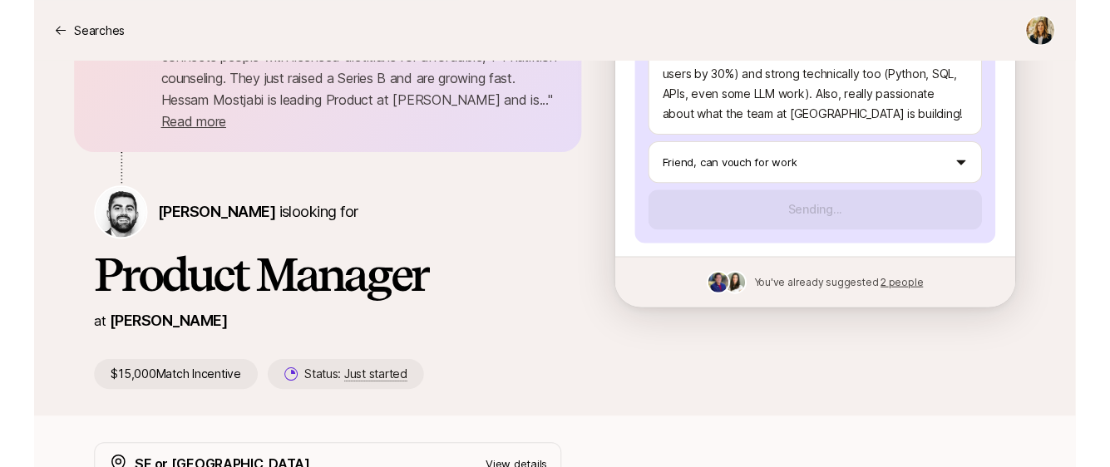
scroll to position [0, 0]
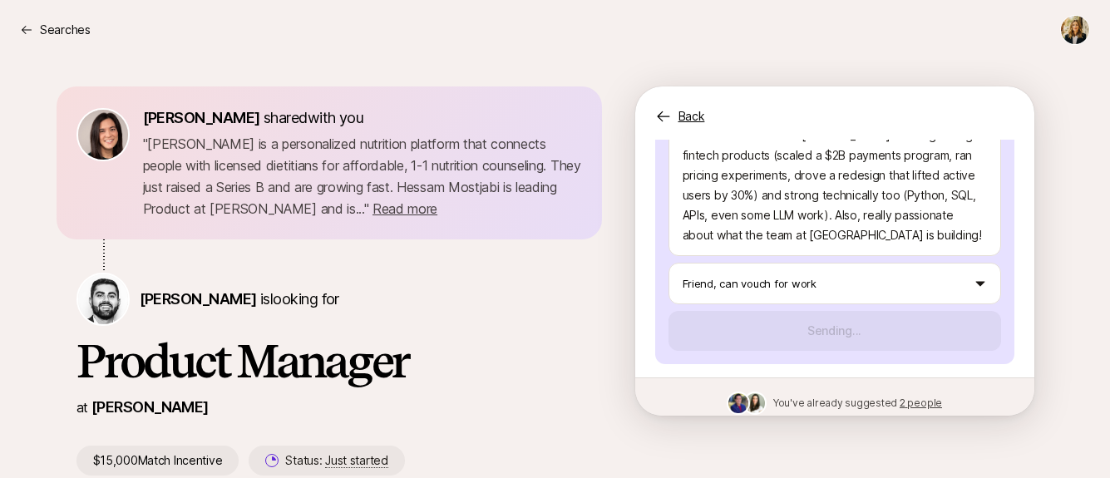
type textarea "x"
